Goal: Find specific page/section: Find specific page/section

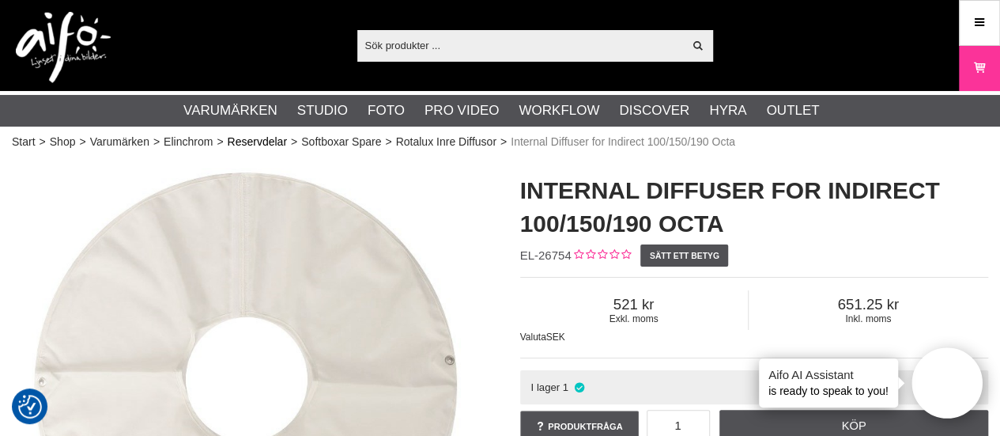
click at [248, 142] on link "Reservdelar" at bounding box center [257, 142] width 59 height 17
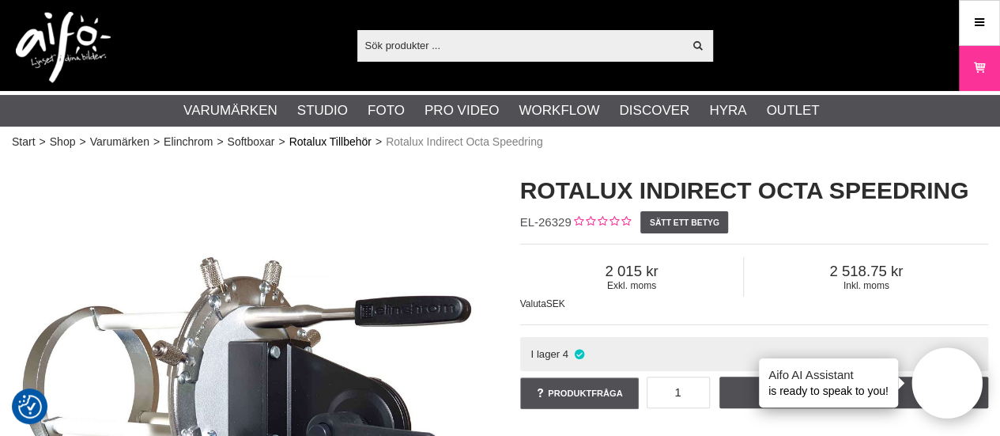
click at [354, 143] on link "Rotalux Tillbehör" at bounding box center [330, 142] width 82 height 17
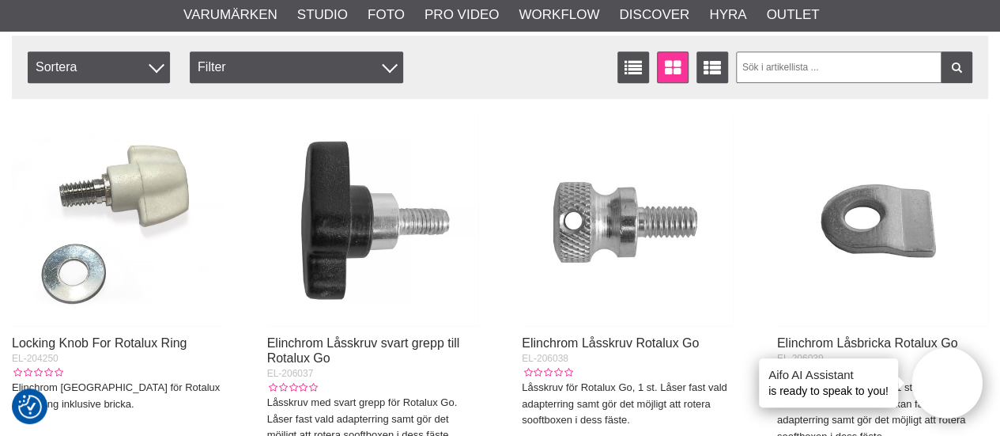
scroll to position [566, 0]
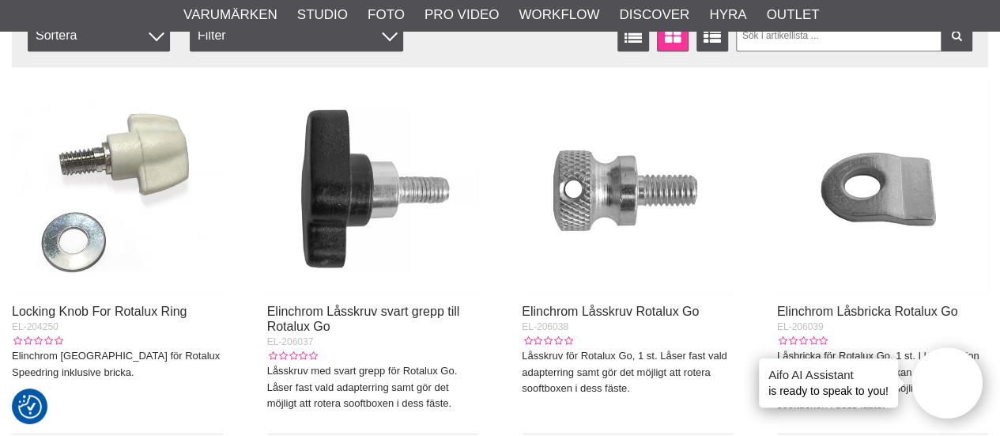
drag, startPoint x: 1008, startPoint y: 33, endPoint x: 1006, endPoint y: 81, distance: 48.3
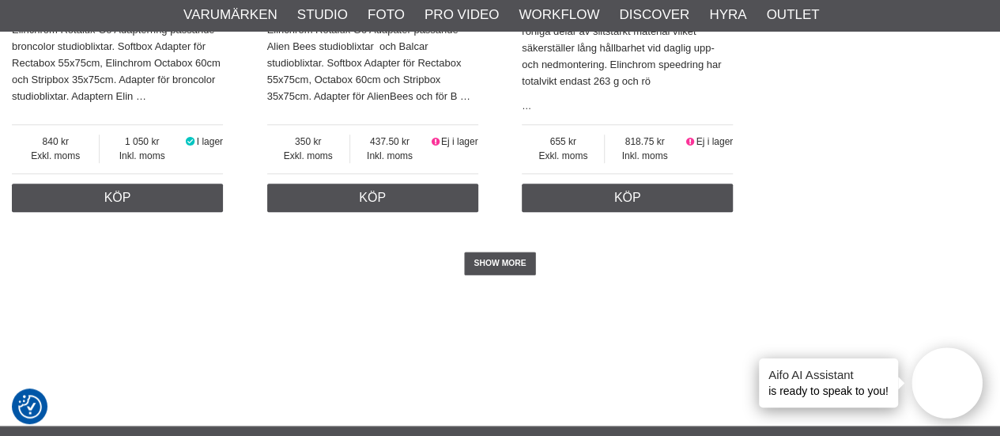
scroll to position [3825, 0]
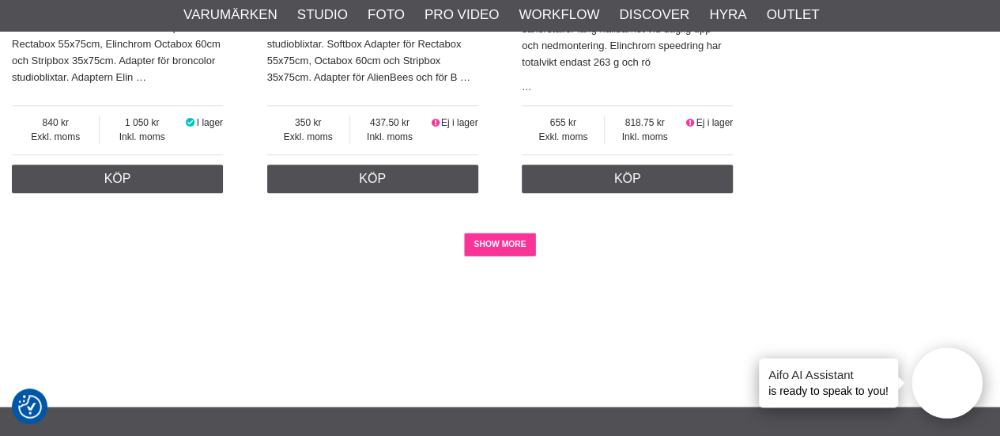
click at [501, 233] on link "SHOW MORE" at bounding box center [500, 245] width 72 height 24
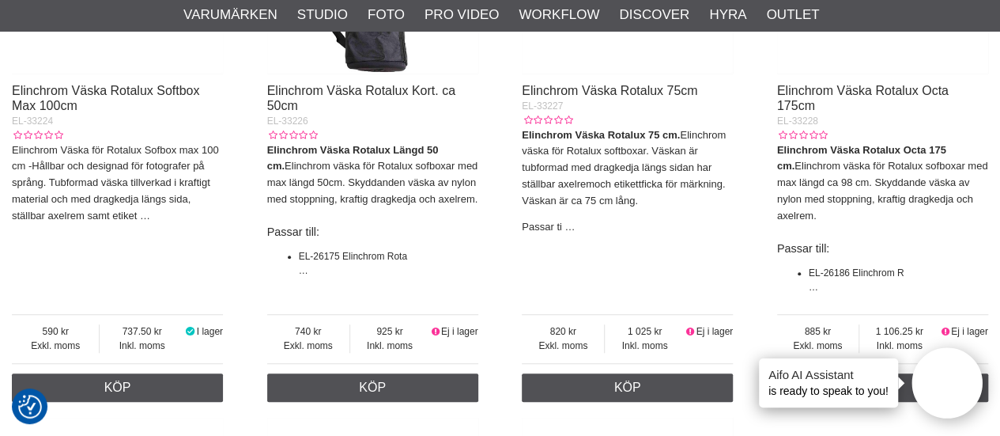
scroll to position [6616, 0]
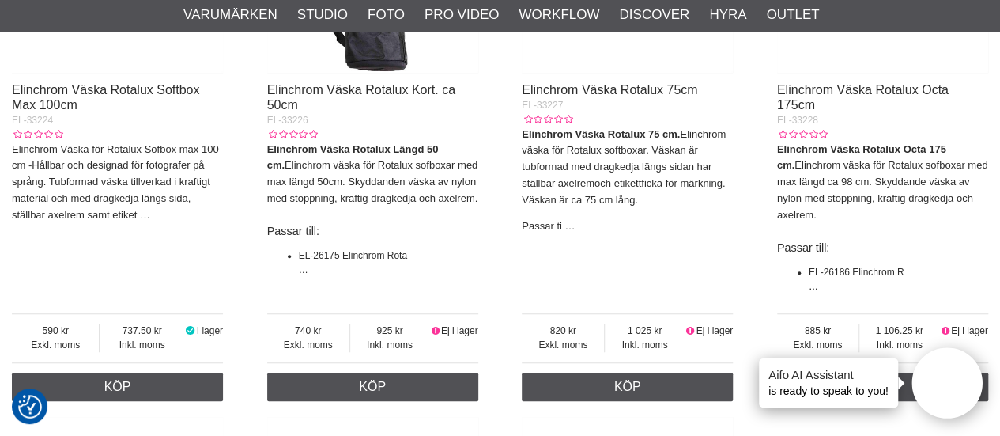
click at [811, 281] on link "…" at bounding box center [813, 286] width 9 height 11
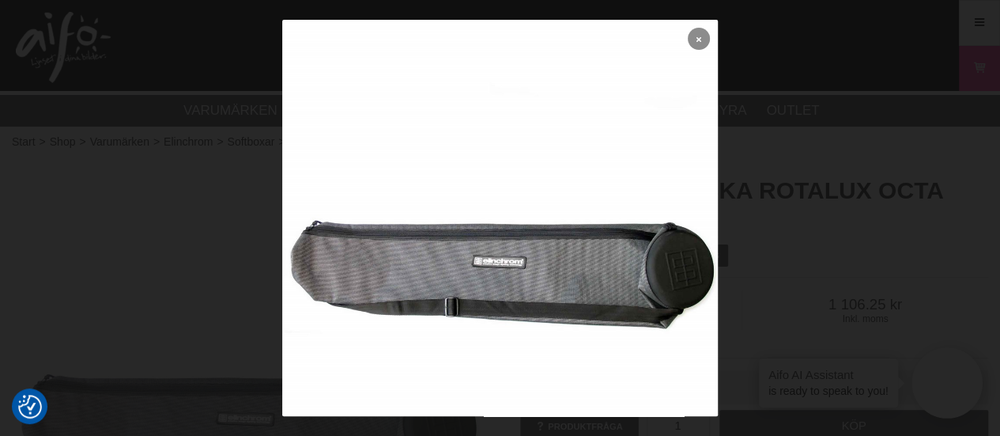
click at [691, 37] on link at bounding box center [699, 39] width 22 height 22
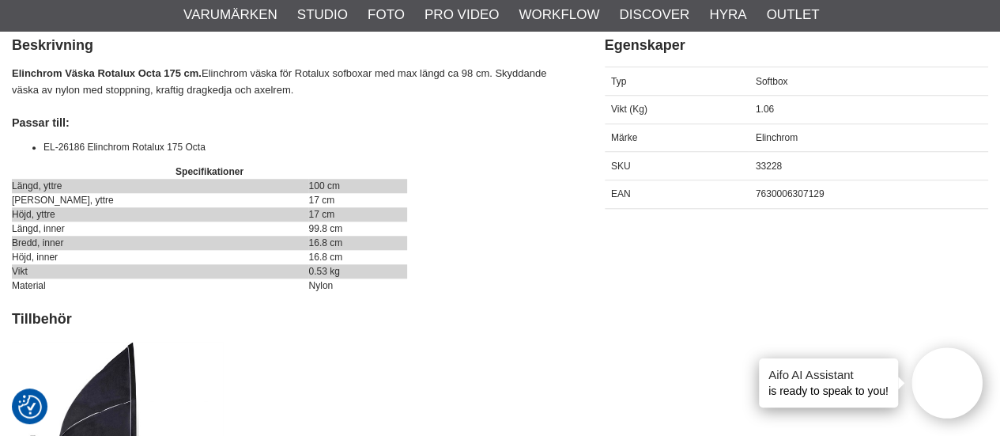
scroll to position [633, 0]
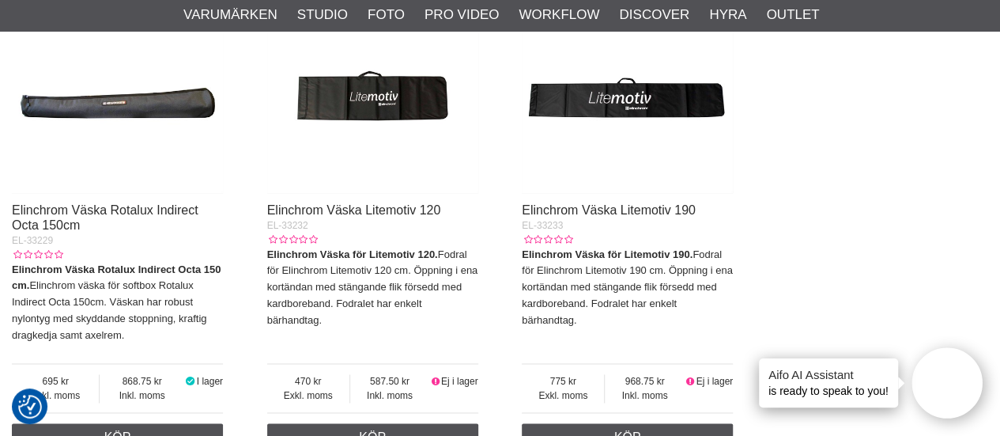
scroll to position [7023, 0]
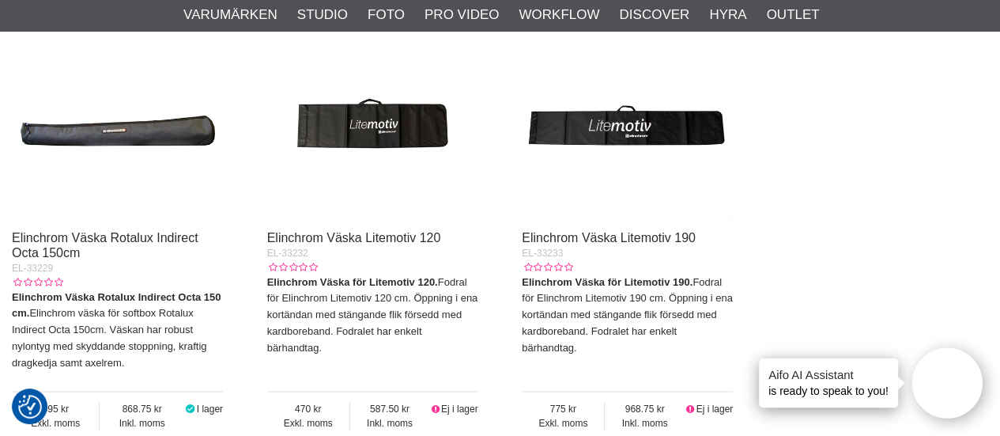
click at [383, 123] on img at bounding box center [372, 114] width 211 height 211
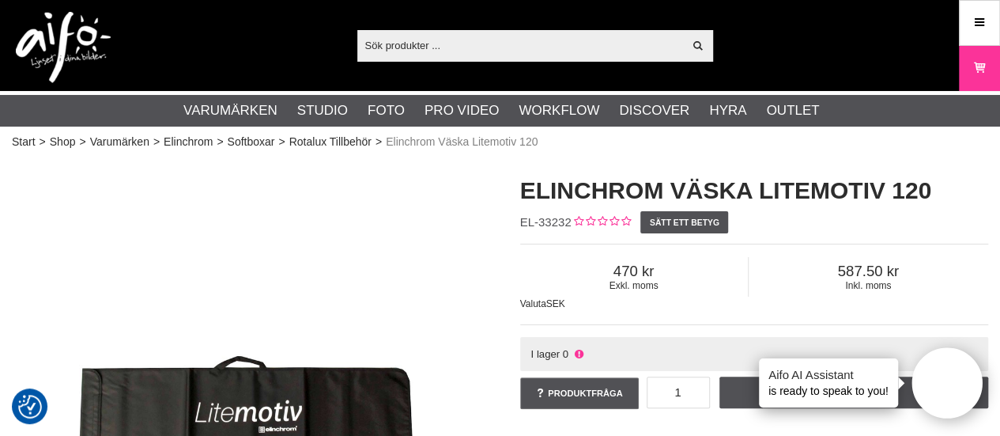
drag, startPoint x: 1006, startPoint y: 47, endPoint x: 971, endPoint y: -4, distance: 62.1
click at [971, 0] on html "Vi värdesätter din integritet Vi och våra 1516 partners använder cookies och an…" at bounding box center [500, 218] width 1000 height 436
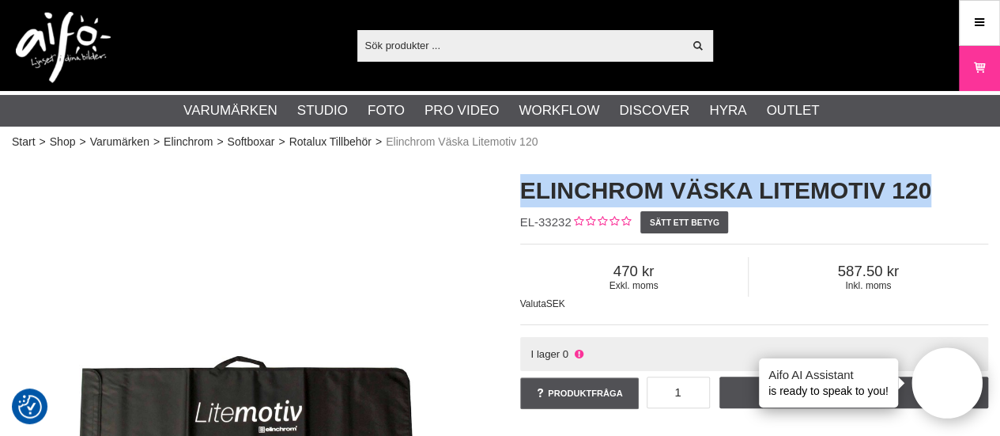
drag, startPoint x: 956, startPoint y: 191, endPoint x: 519, endPoint y: 176, distance: 437.6
click at [519, 176] on div "Elinchrom Väska Litemotiv 120 EL-33232 Sätt ett betyg Exkl. moms 470 Inkl. moms…" at bounding box center [755, 293] width 509 height 270
copy h1 "Elinchrom Väska Litemotiv 120"
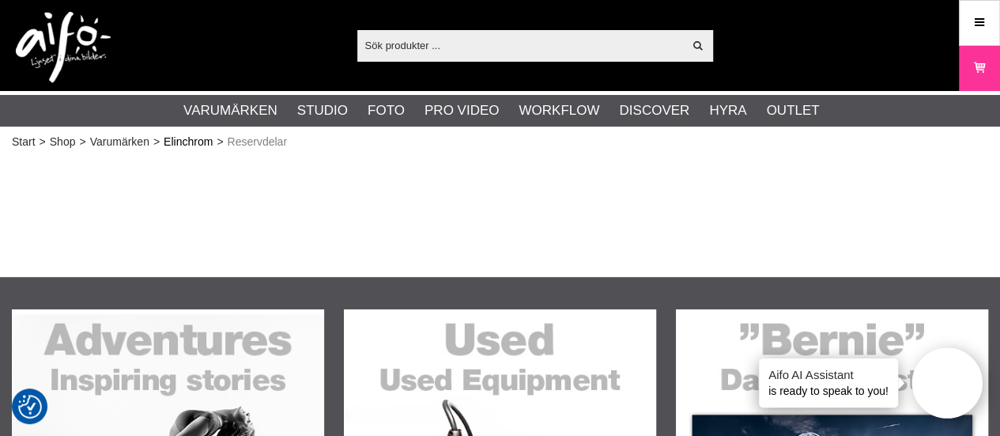
click at [193, 144] on link "Elinchrom" at bounding box center [188, 142] width 49 height 17
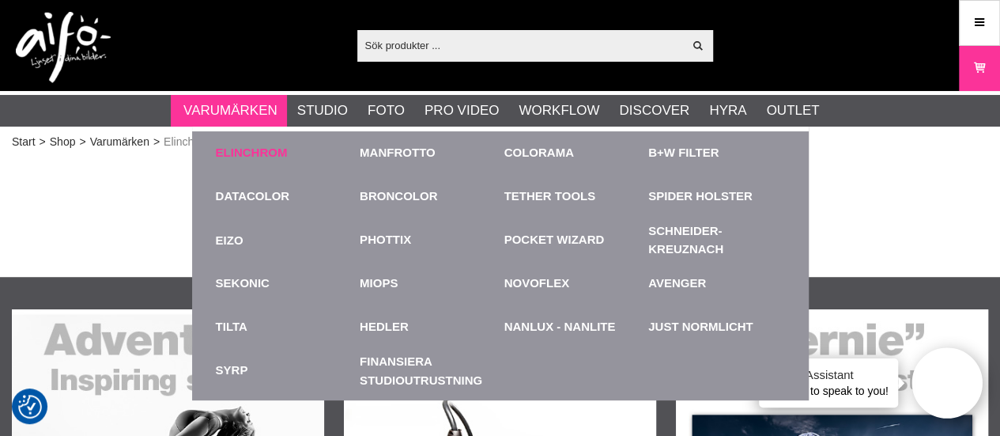
click at [258, 149] on link "Elinchrom" at bounding box center [252, 153] width 72 height 18
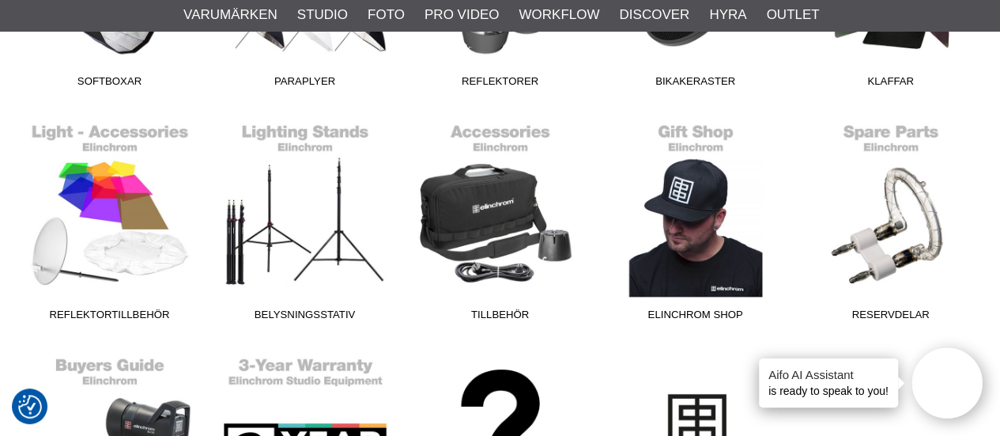
scroll to position [856, 0]
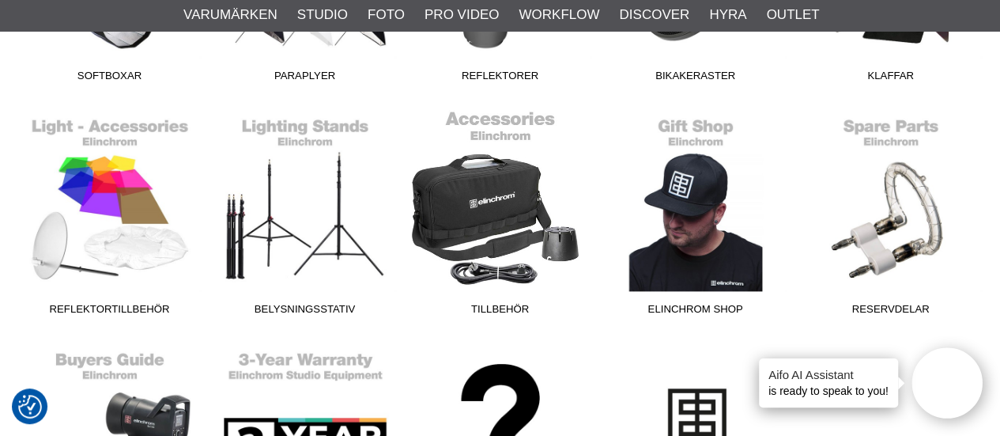
click at [492, 204] on link "Tillbehör" at bounding box center [500, 216] width 195 height 214
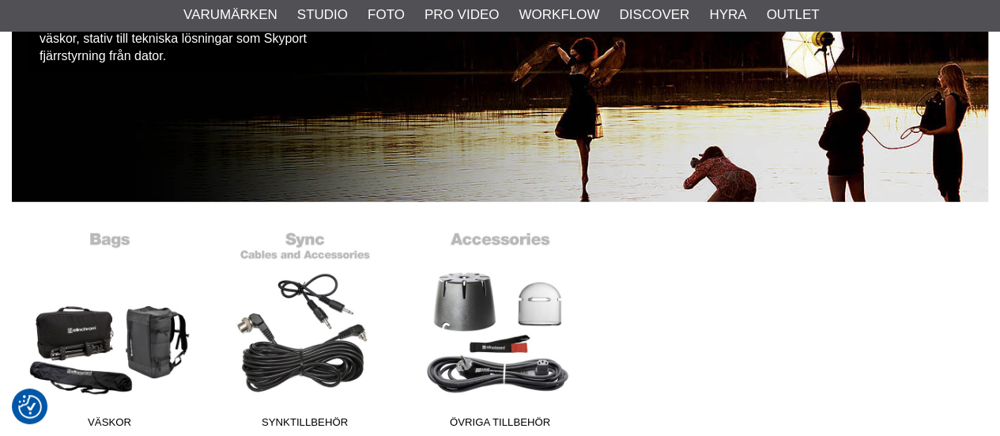
scroll to position [308, 0]
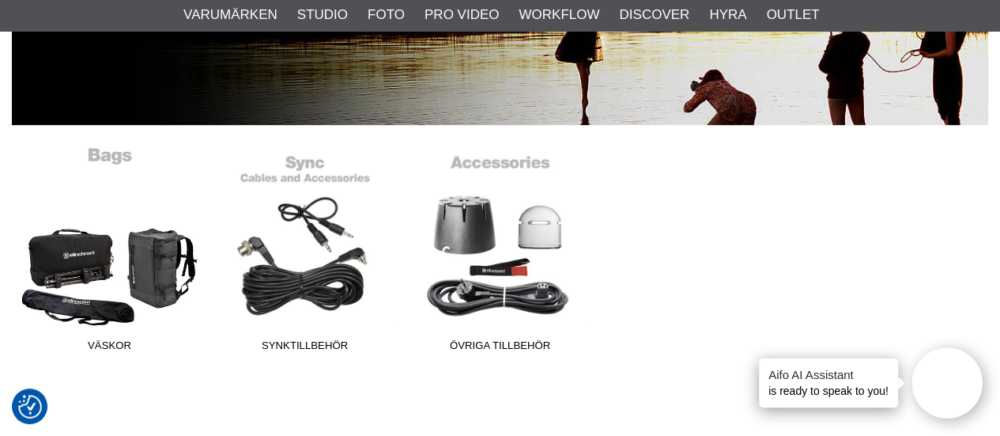
click at [100, 267] on link "Väskor" at bounding box center [109, 253] width 195 height 214
